Goal: Task Accomplishment & Management: Manage account settings

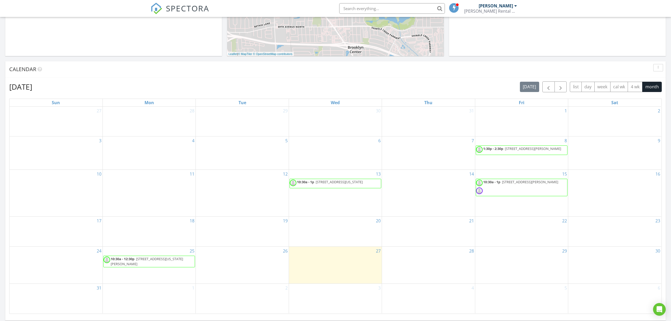
scroll to position [176, 0]
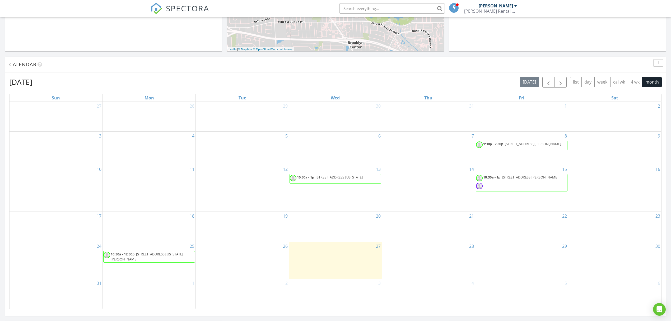
click at [356, 183] on span "10:30a - 1p [STREET_ADDRESS][US_STATE]" at bounding box center [327, 179] width 74 height 8
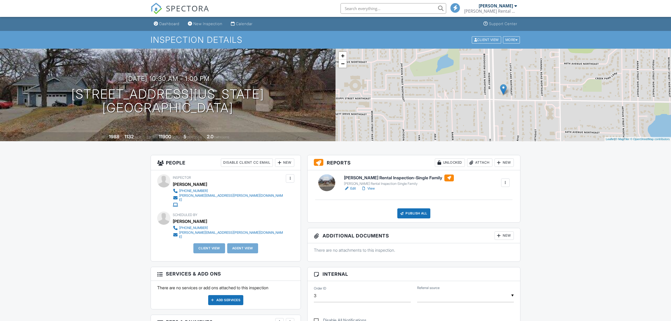
click at [413, 214] on div "Publish All" at bounding box center [413, 213] width 33 height 10
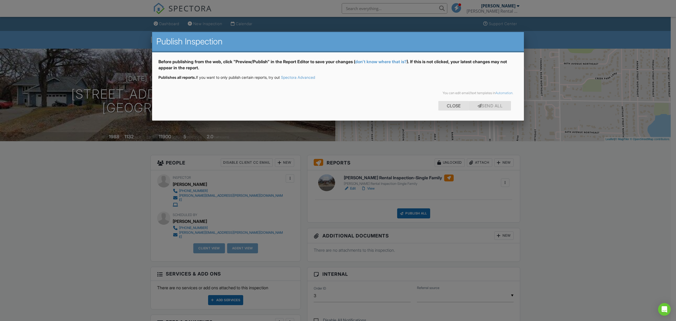
click at [451, 102] on div "Close" at bounding box center [453, 106] width 31 height 10
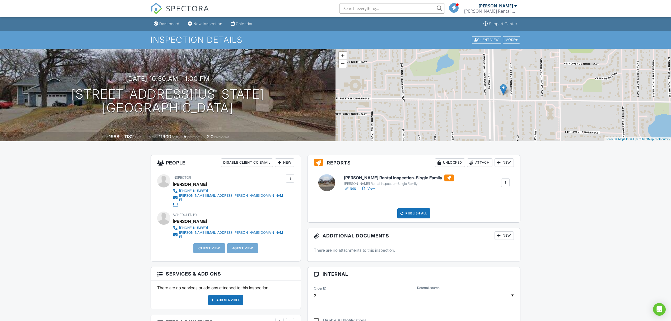
click at [502, 184] on div at bounding box center [505, 182] width 8 height 8
click at [500, 195] on link "Quick Publish" at bounding box center [492, 197] width 32 height 6
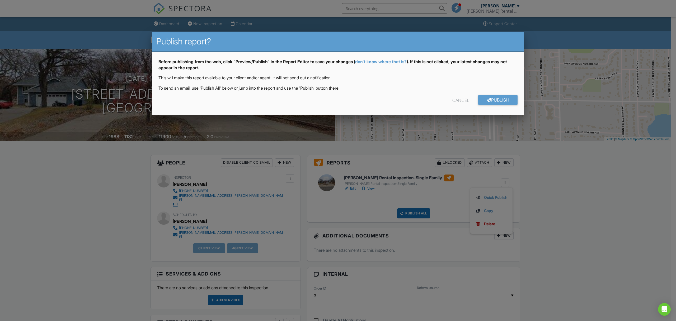
click at [462, 100] on div "Cancel" at bounding box center [460, 100] width 17 height 10
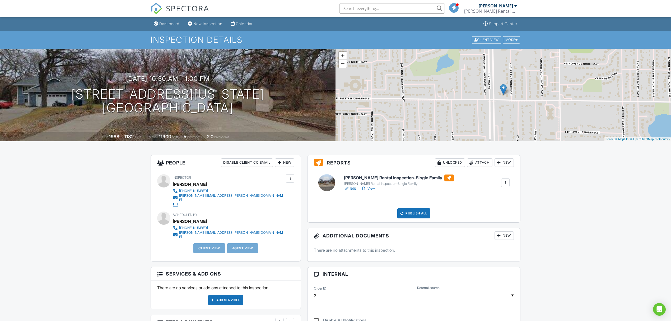
click at [484, 164] on div "Attach" at bounding box center [479, 162] width 25 height 8
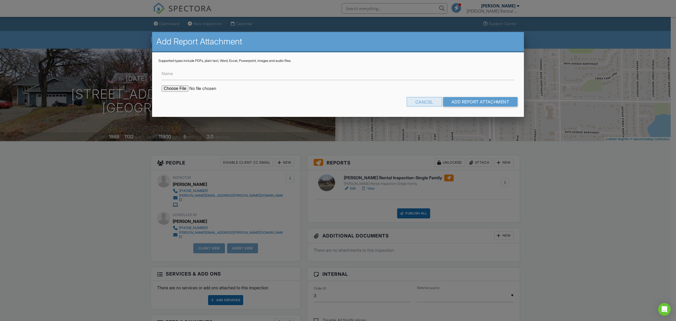
click at [426, 102] on div "Cancel" at bounding box center [424, 102] width 35 height 10
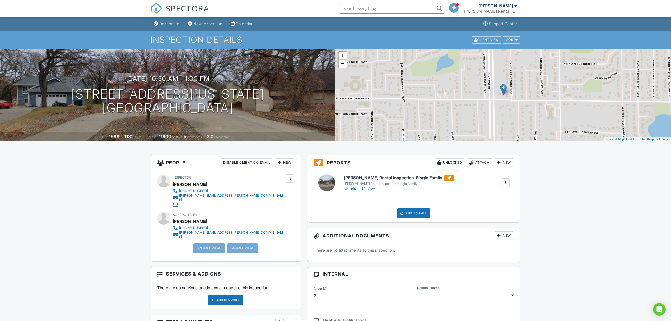
click at [452, 163] on div "Unlocked" at bounding box center [450, 162] width 30 height 8
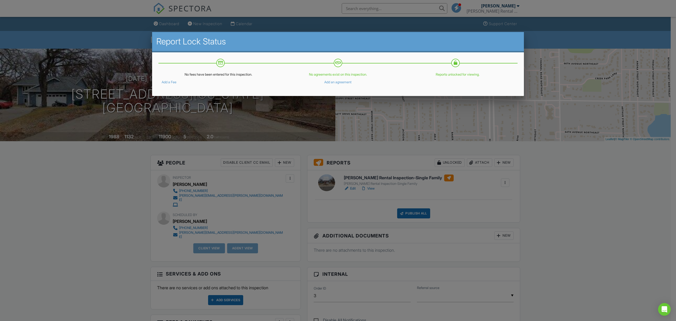
click at [520, 161] on div at bounding box center [338, 174] width 676 height 401
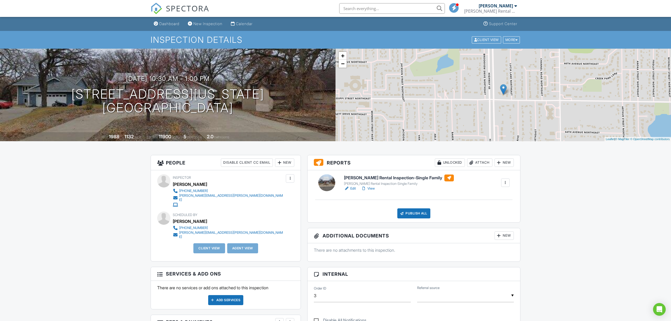
click at [506, 161] on div "New" at bounding box center [503, 162] width 19 height 8
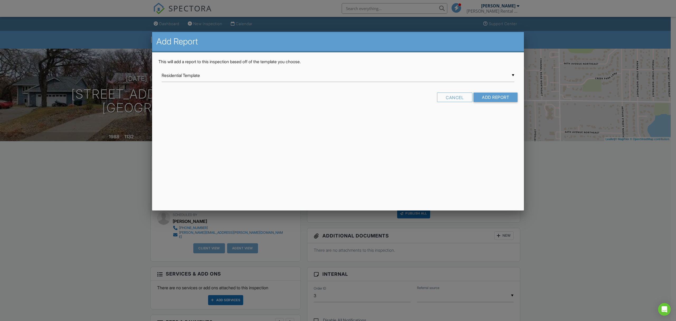
click at [571, 169] on div at bounding box center [338, 174] width 676 height 401
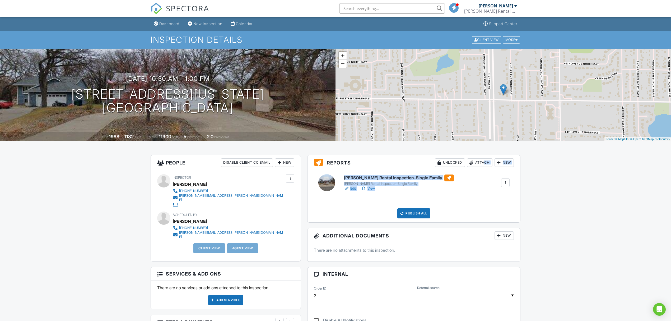
drag, startPoint x: 482, startPoint y: 163, endPoint x: 501, endPoint y: 174, distance: 22.5
click at [501, 174] on div "Reports Unlocked Attach New [PERSON_NAME] Rental Inspection-Single Family [PERS…" at bounding box center [413, 189] width 213 height 68
click at [504, 181] on div at bounding box center [505, 182] width 5 height 5
click at [440, 180] on div "[PERSON_NAME] Rental Inspection-Single Family [PERSON_NAME] Rental Inspection-S…" at bounding box center [427, 182] width 172 height 17
click at [374, 189] on link "View" at bounding box center [368, 188] width 14 height 5
